Goal: Obtain resource: Download file/media

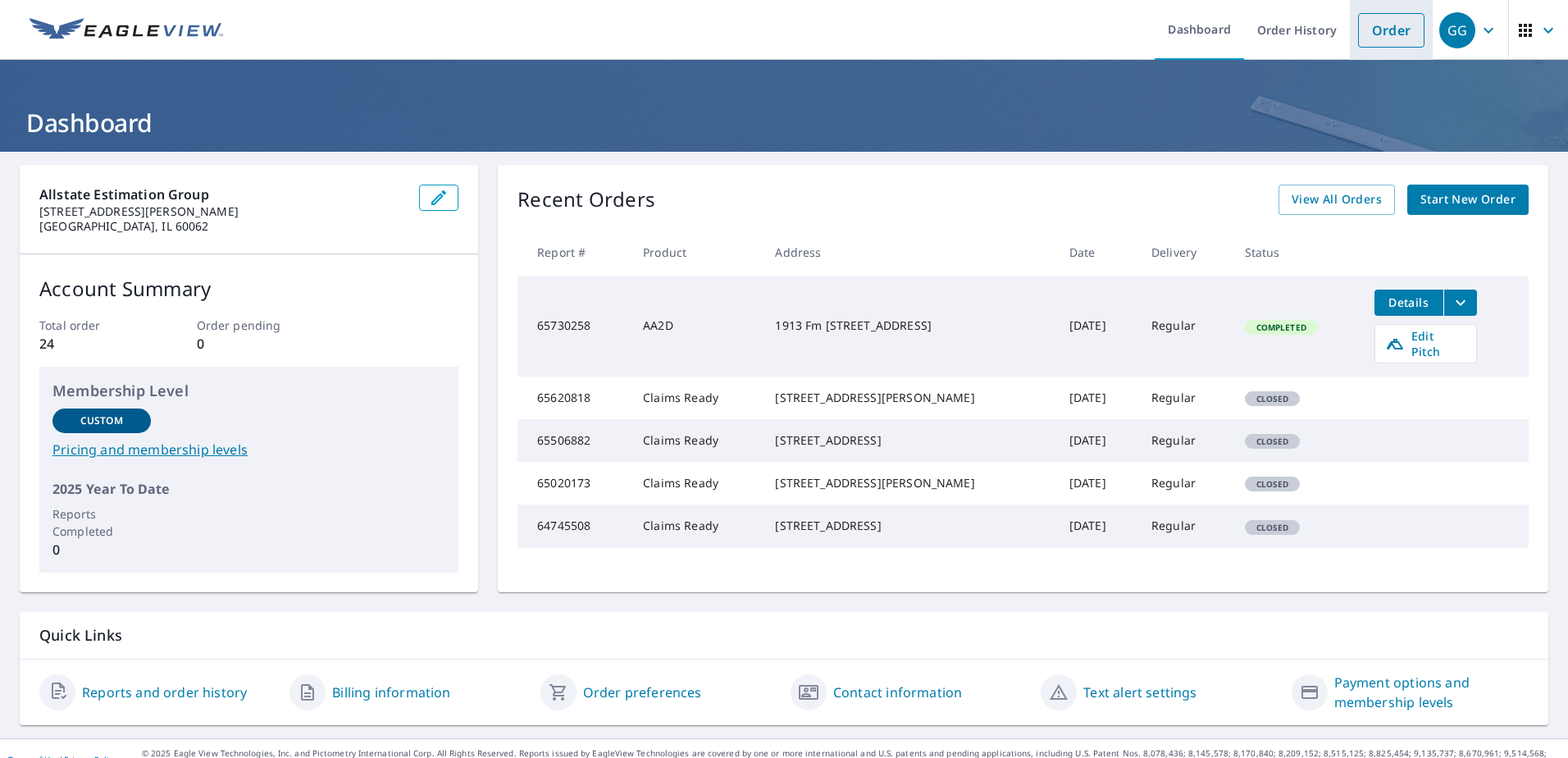
click at [1377, 40] on link "Order" at bounding box center [1391, 31] width 67 height 35
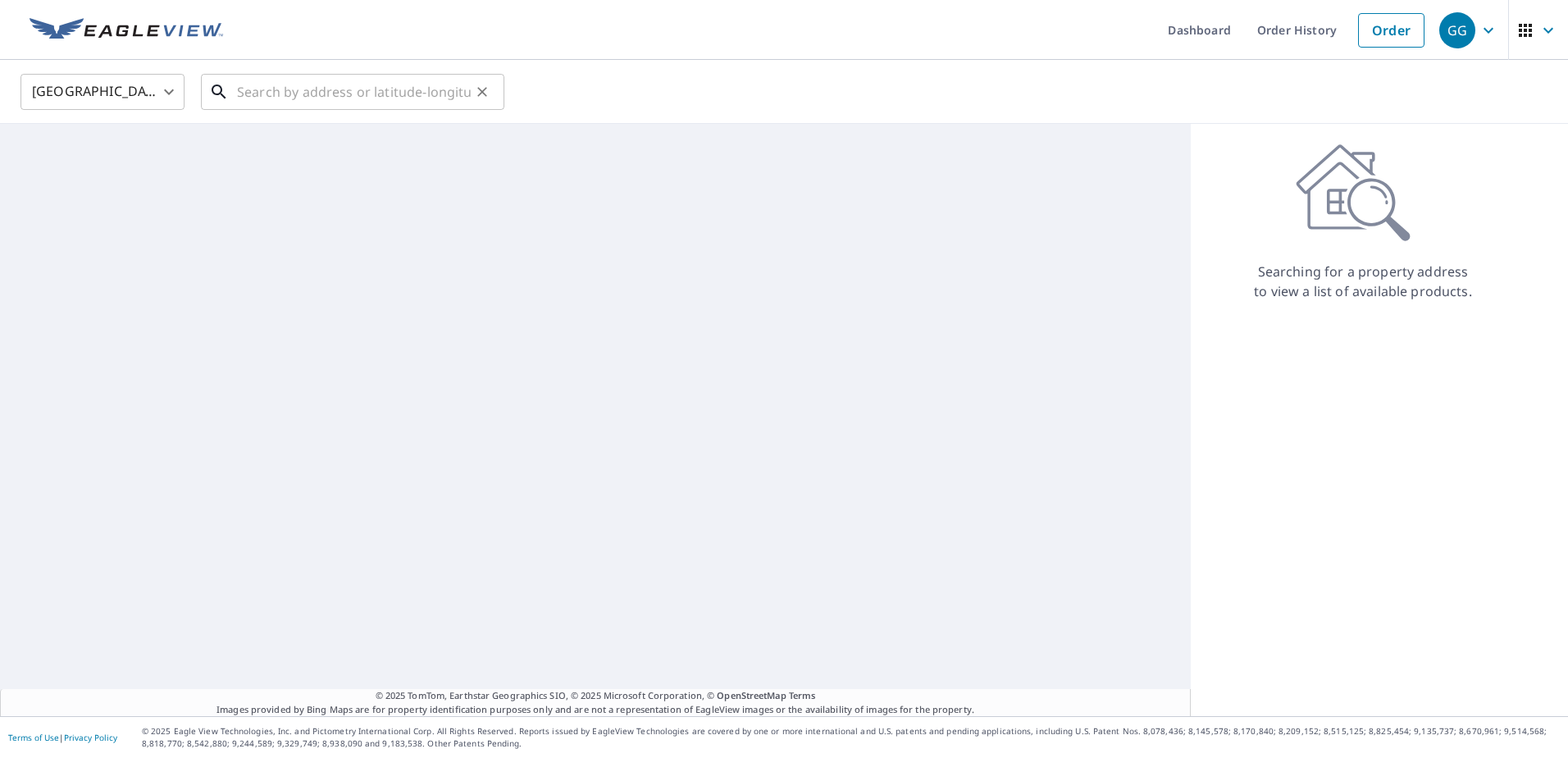
click at [359, 92] on input "text" at bounding box center [353, 91] width 233 height 45
paste input "[STREET_ADDRESS][PERSON_NAME]"
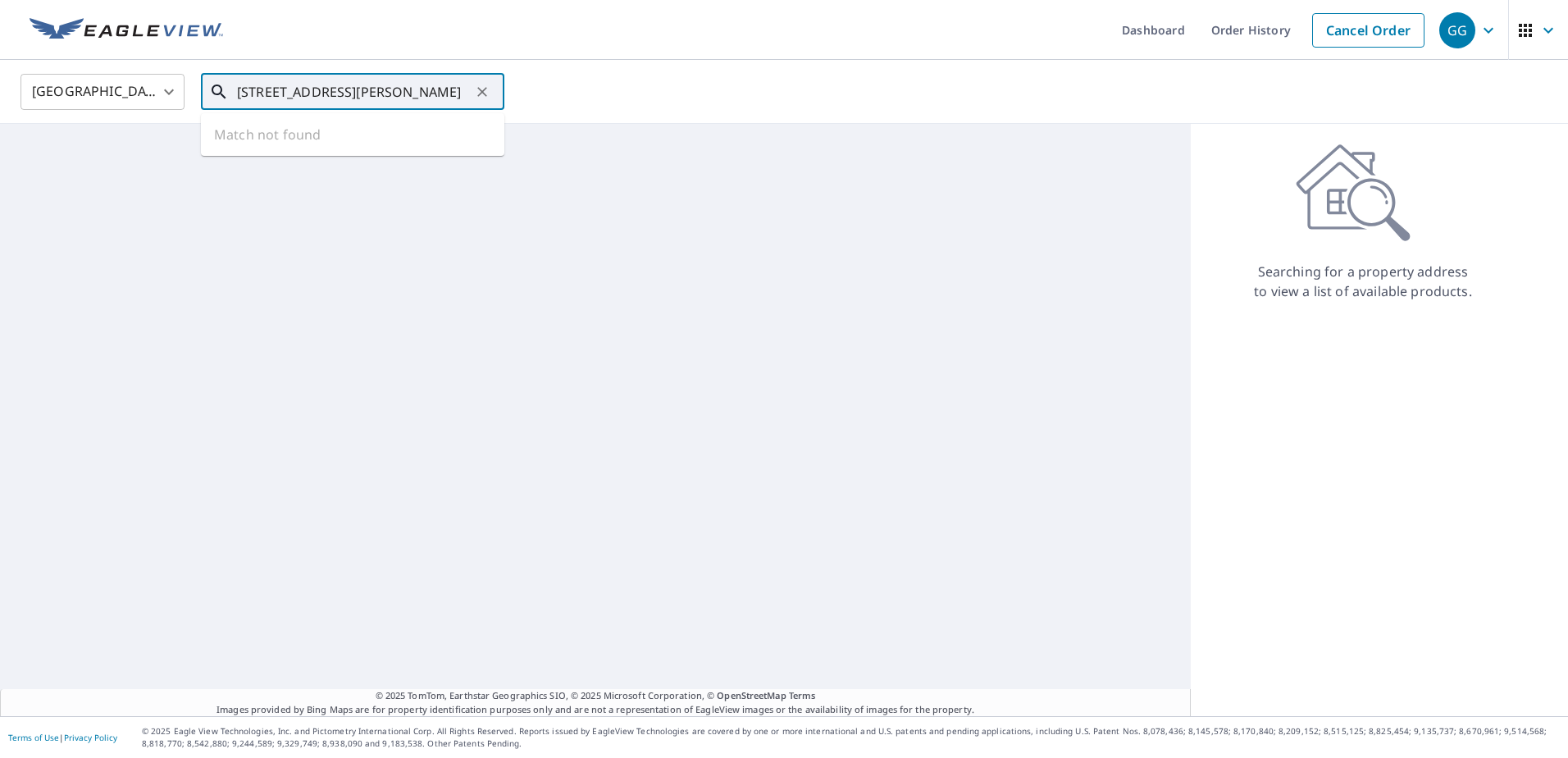
scroll to position [0, 63]
type input "[STREET_ADDRESS][PERSON_NAME]"
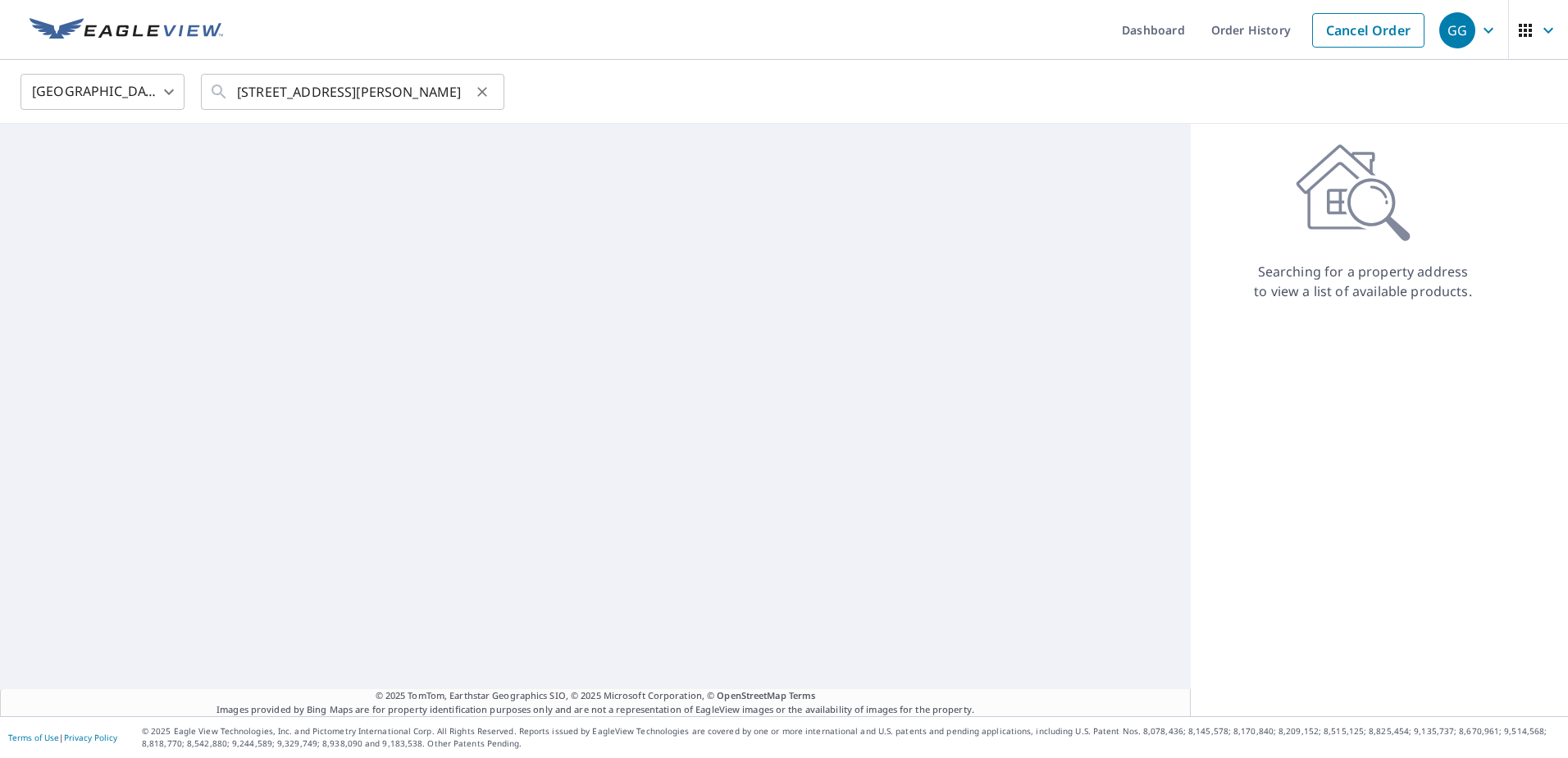
scroll to position [0, 0]
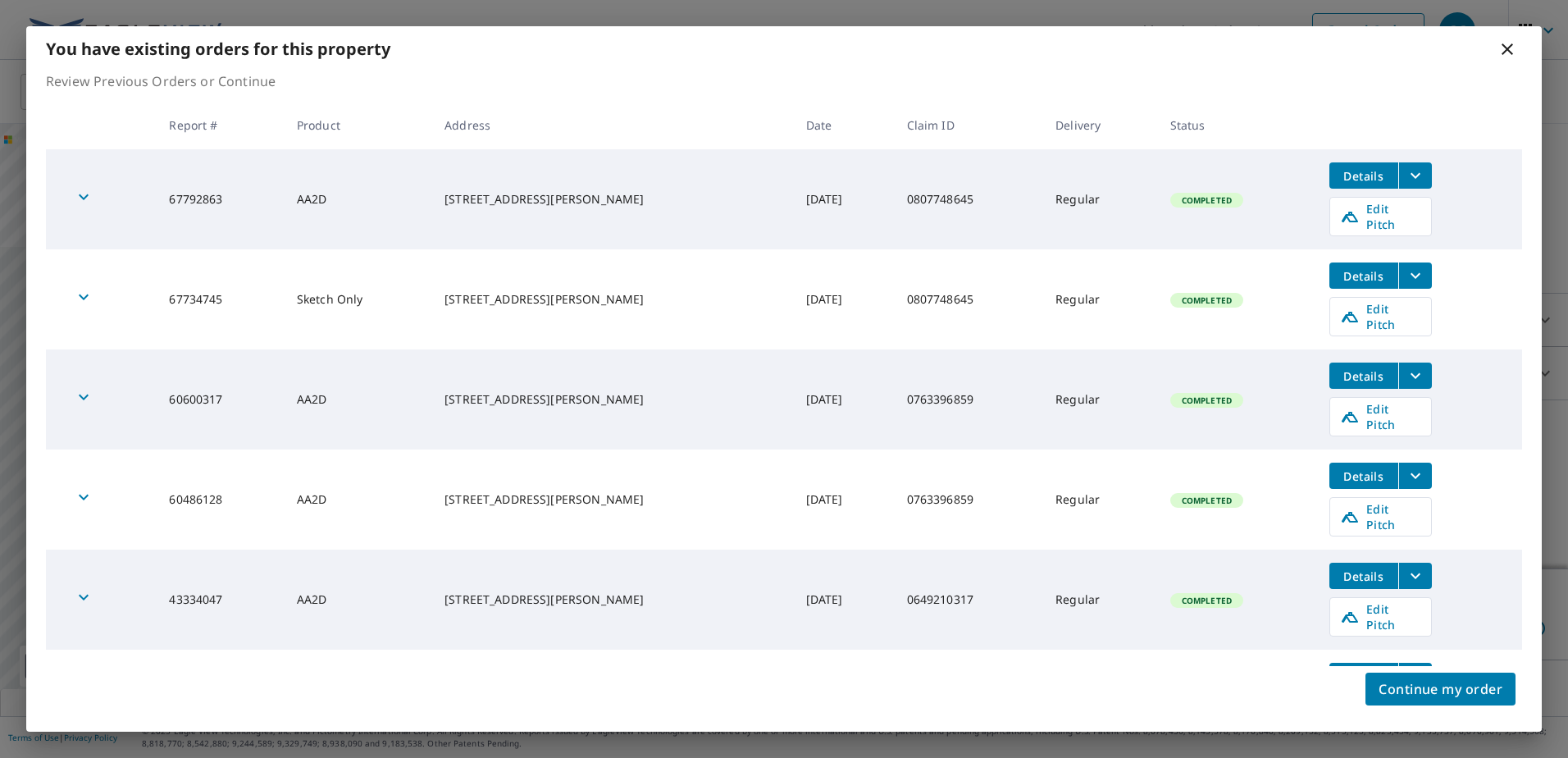
click at [1405, 172] on icon "filesDropdownBtn-67792863" at bounding box center [1415, 175] width 19 height 19
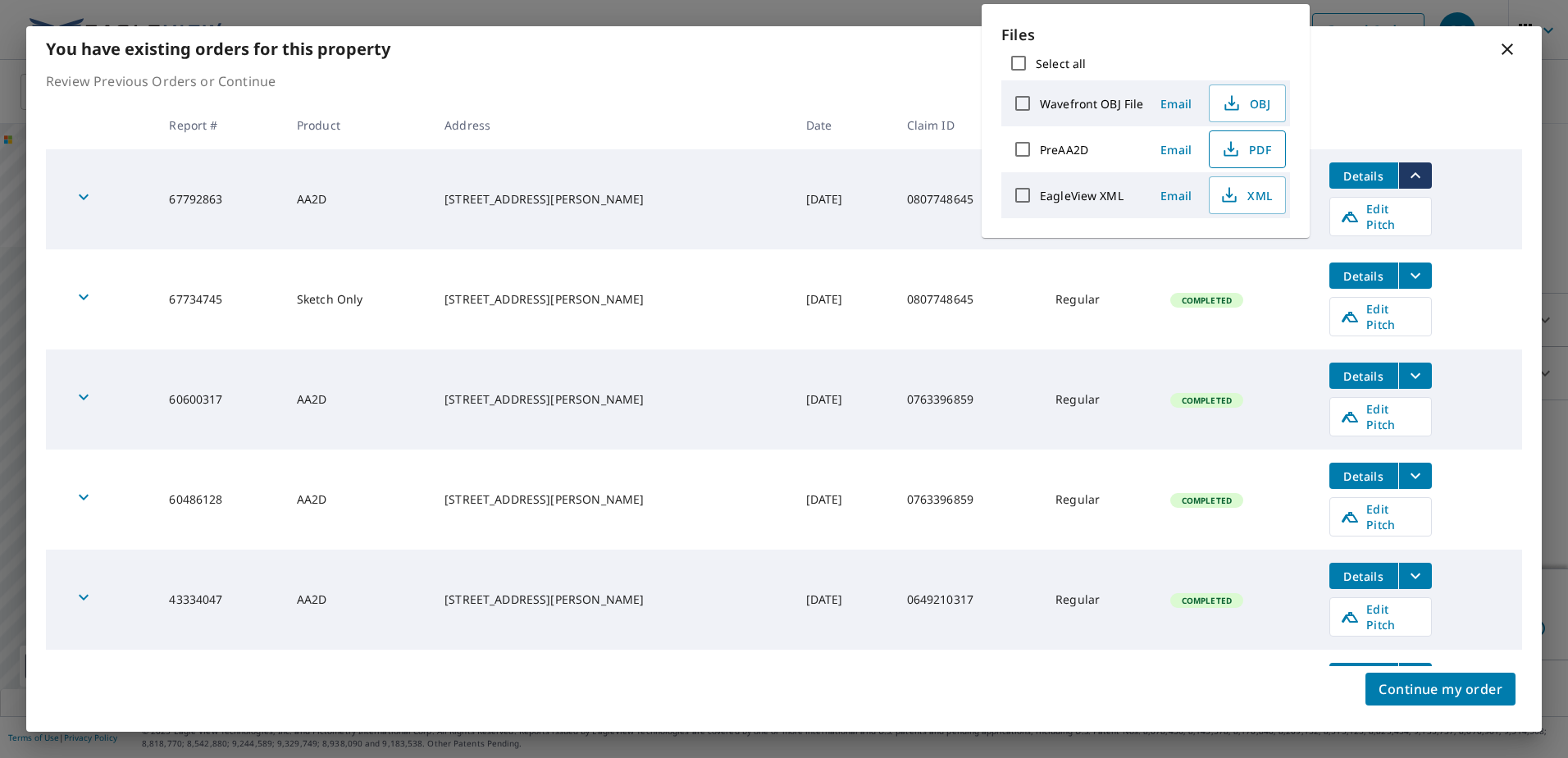
click at [1259, 146] on span "PDF" at bounding box center [1246, 149] width 52 height 19
click at [1405, 266] on icon "filesDropdownBtn-67734745" at bounding box center [1415, 275] width 19 height 19
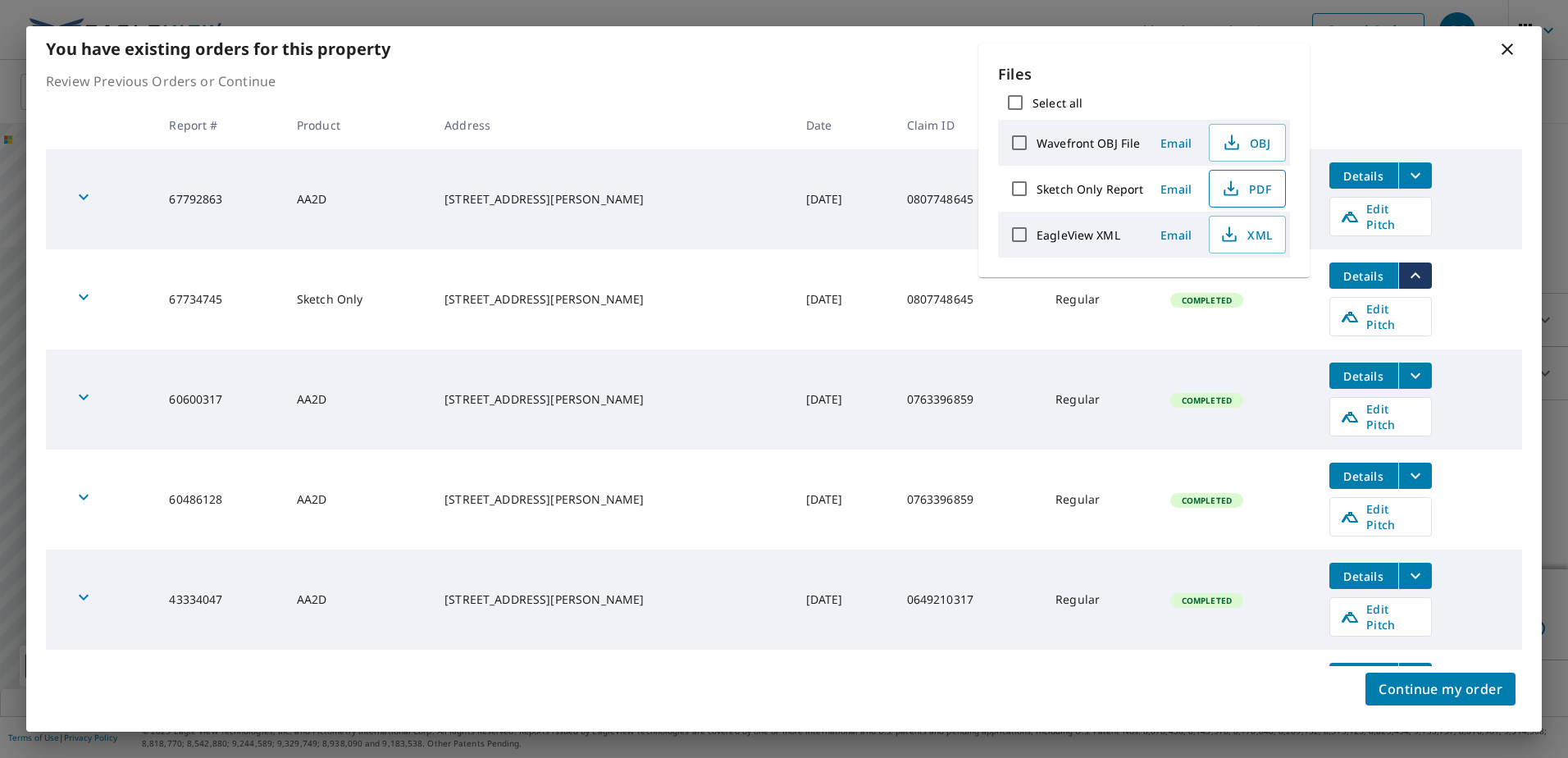
click at [1262, 192] on span "PDF" at bounding box center [1246, 189] width 52 height 19
click at [1407, 366] on icon "filesDropdownBtn-60600317" at bounding box center [1415, 376] width 19 height 19
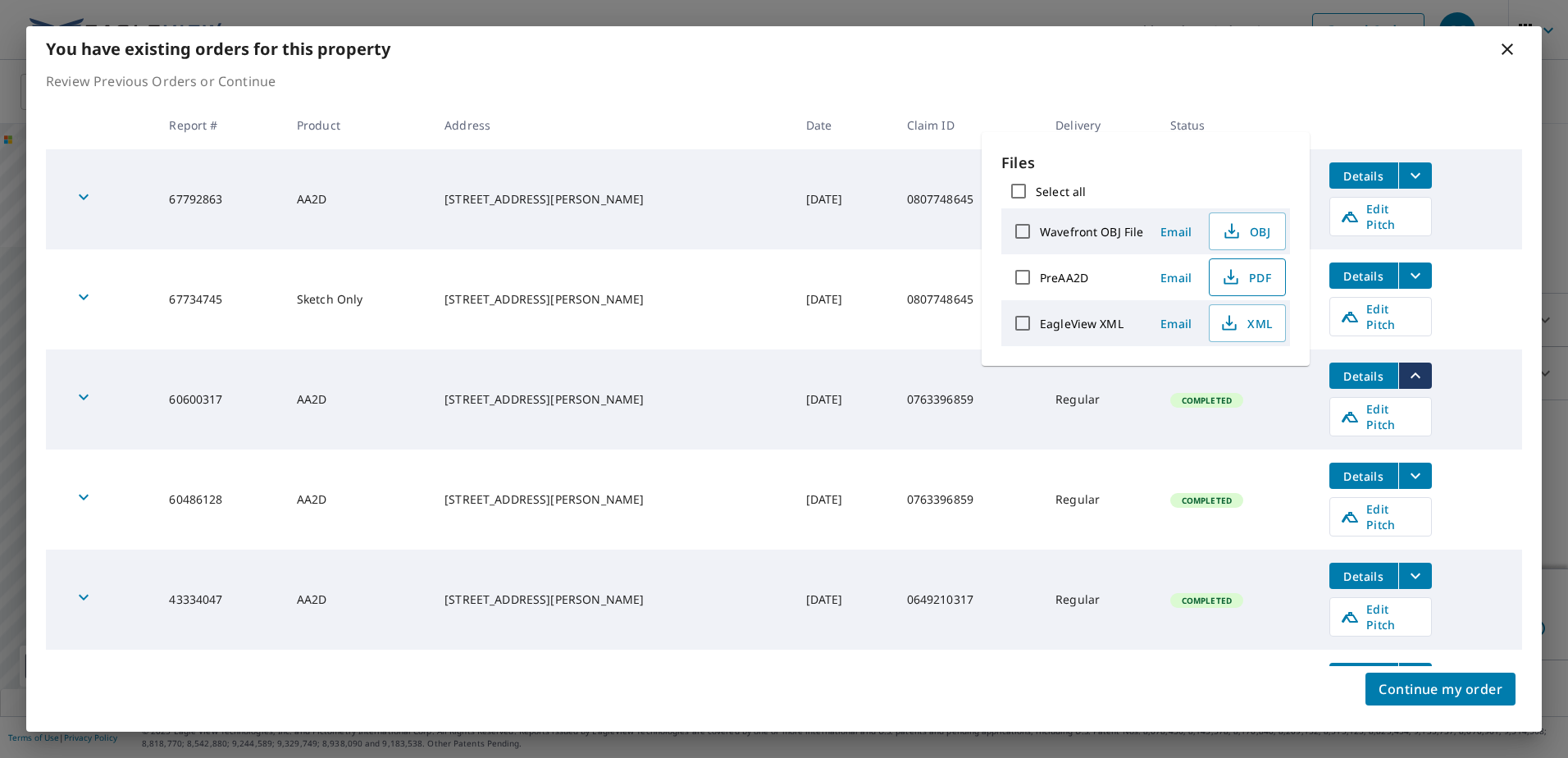
click at [1266, 276] on span "PDF" at bounding box center [1246, 277] width 52 height 19
click at [1405, 565] on icon "filesDropdownBtn-43334047" at bounding box center [1415, 575] width 19 height 19
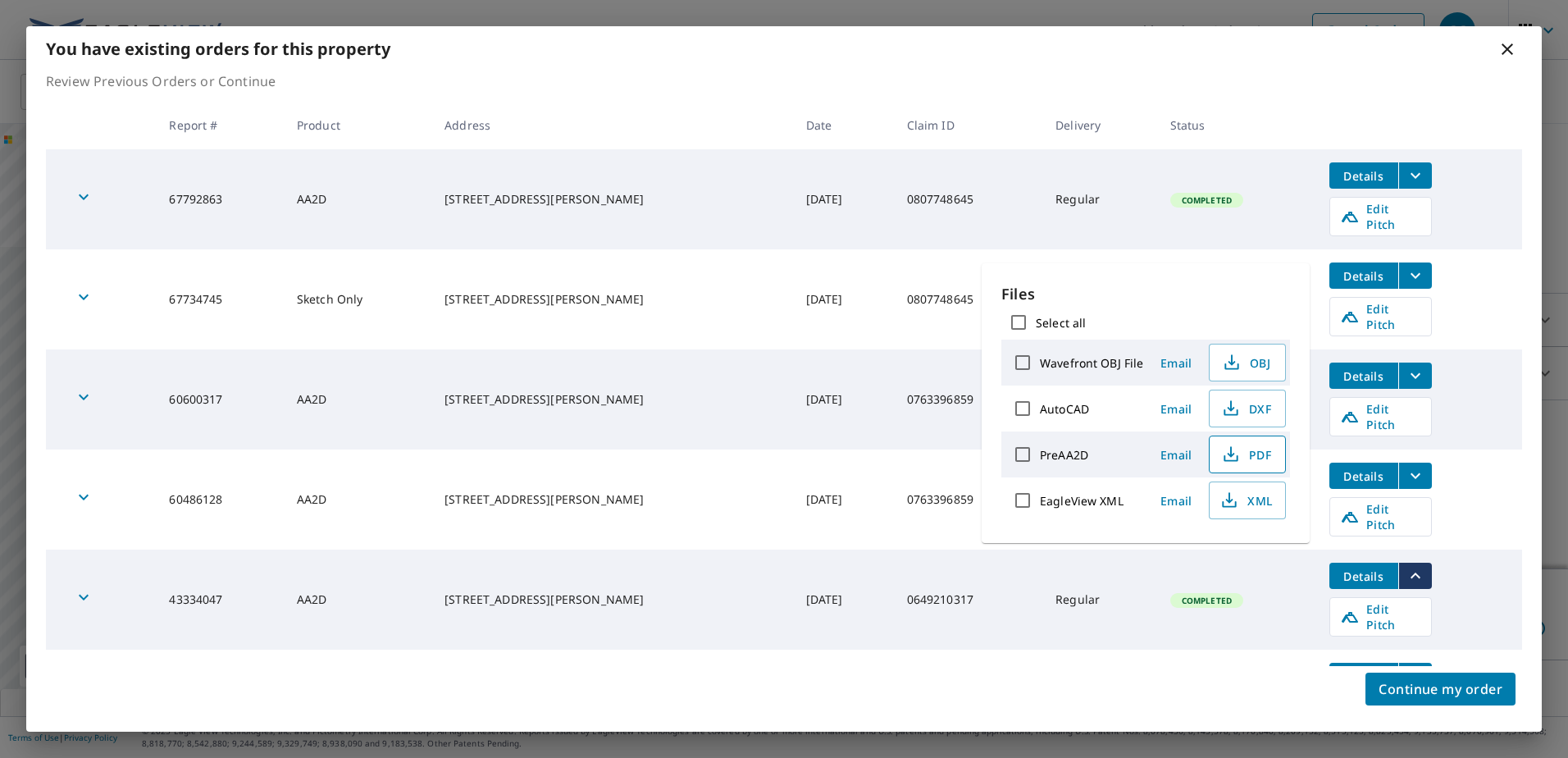
click at [1259, 448] on span "PDF" at bounding box center [1246, 454] width 52 height 19
